Goal: Ask a question

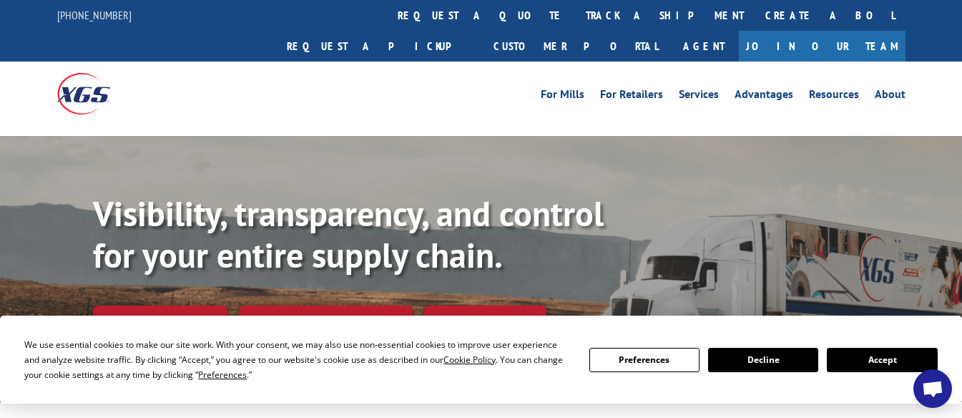
click at [876, 356] on button "Accept" at bounding box center [882, 360] width 110 height 24
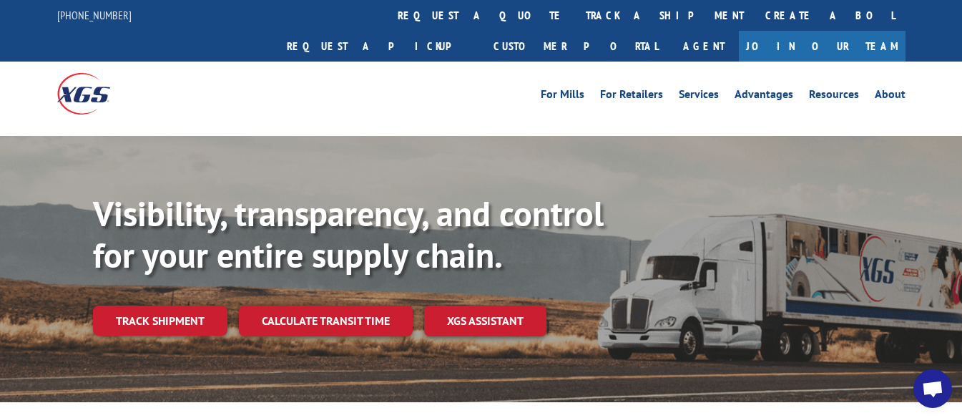
click at [924, 384] on span "Open chat" at bounding box center [933, 390] width 23 height 19
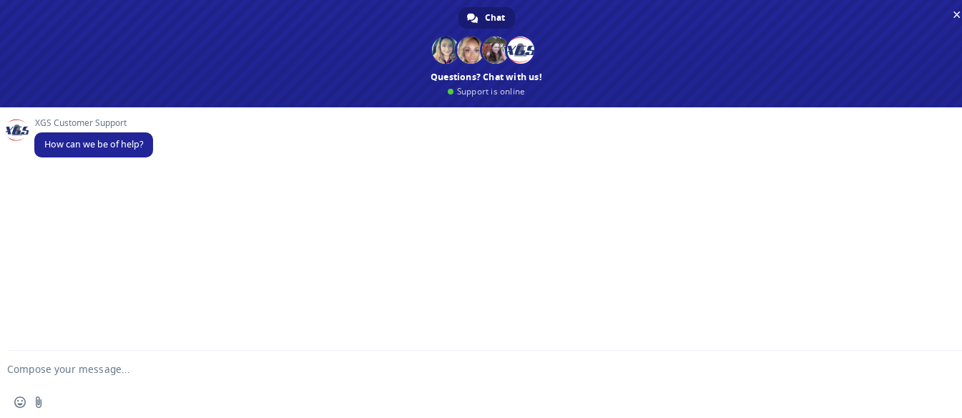
click at [102, 365] on textarea "Compose your message..." at bounding box center [463, 369] width 913 height 13
type textarea "Tracking a piece of carpet"
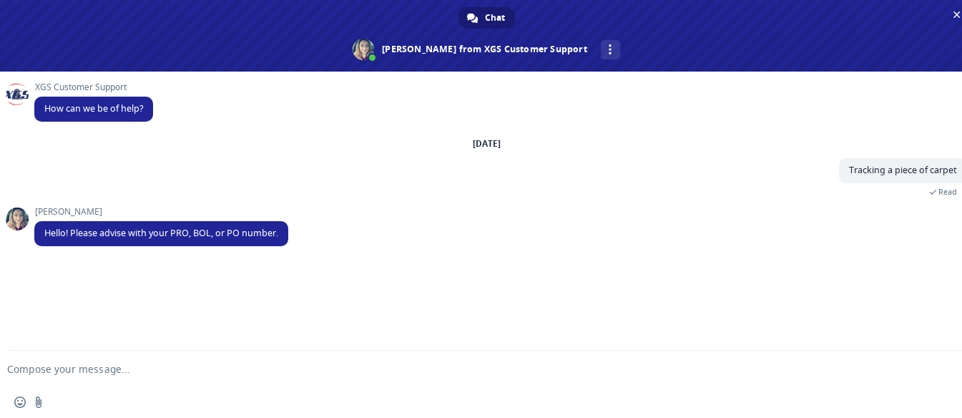
click at [112, 370] on textarea "Compose your message..." at bounding box center [463, 369] width 913 height 13
type textarea "BOL# 251008HF"
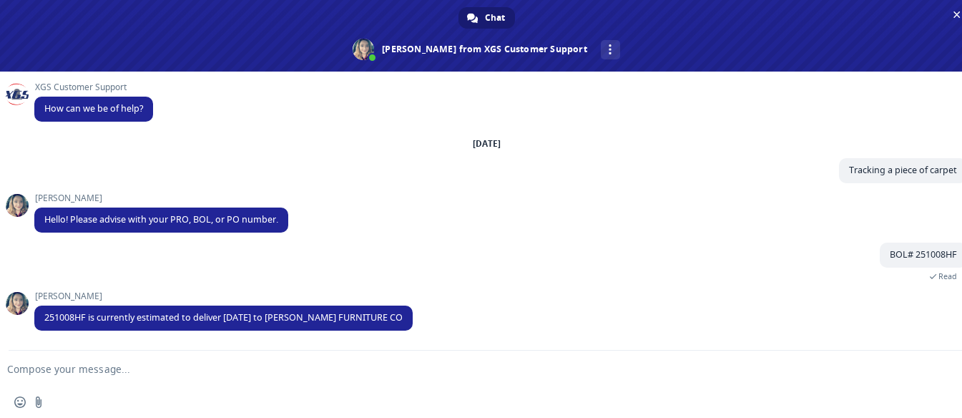
click at [278, 369] on textarea "Compose your message..." at bounding box center [463, 369] width 913 height 13
type textarea "Thank you"
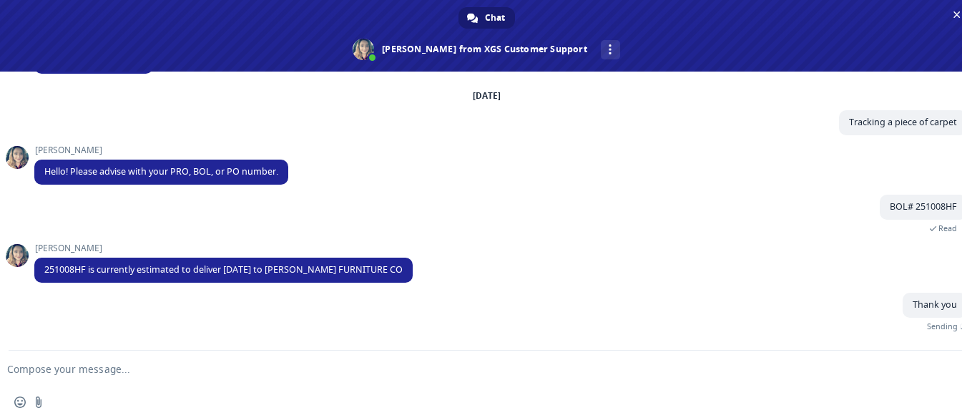
scroll to position [31, 0]
